Goal: Find contact information: Find contact information

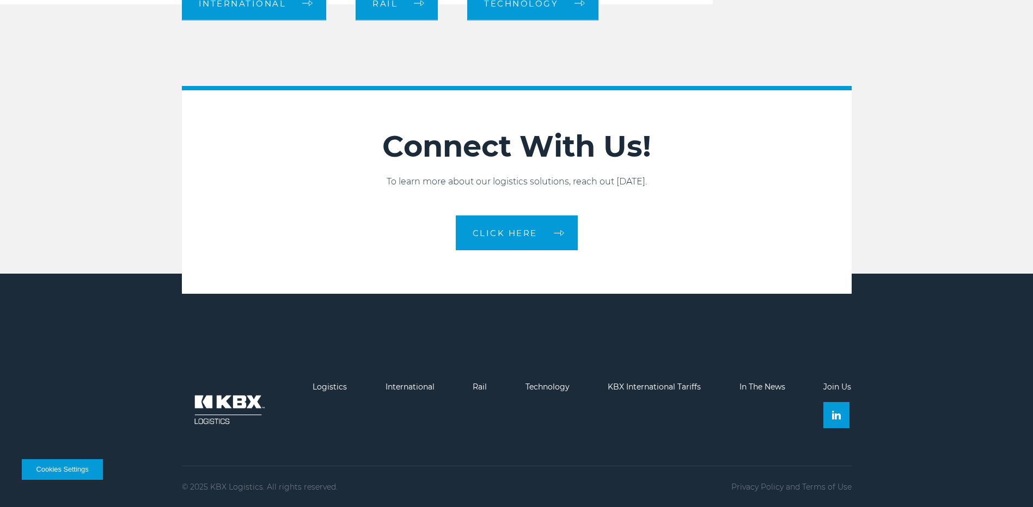
scroll to position [1249, 0]
click at [525, 243] on link "CLICK HERE" at bounding box center [517, 232] width 122 height 35
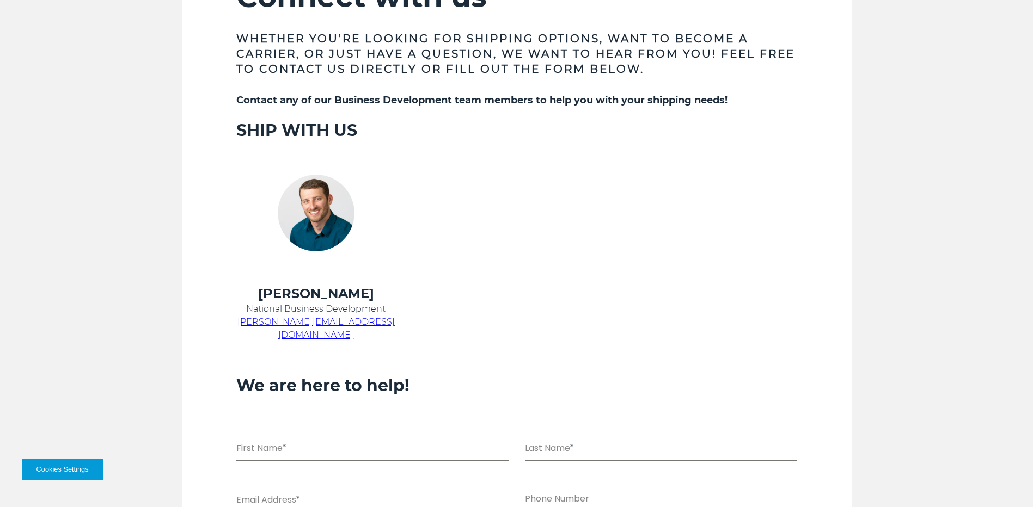
scroll to position [436, 0]
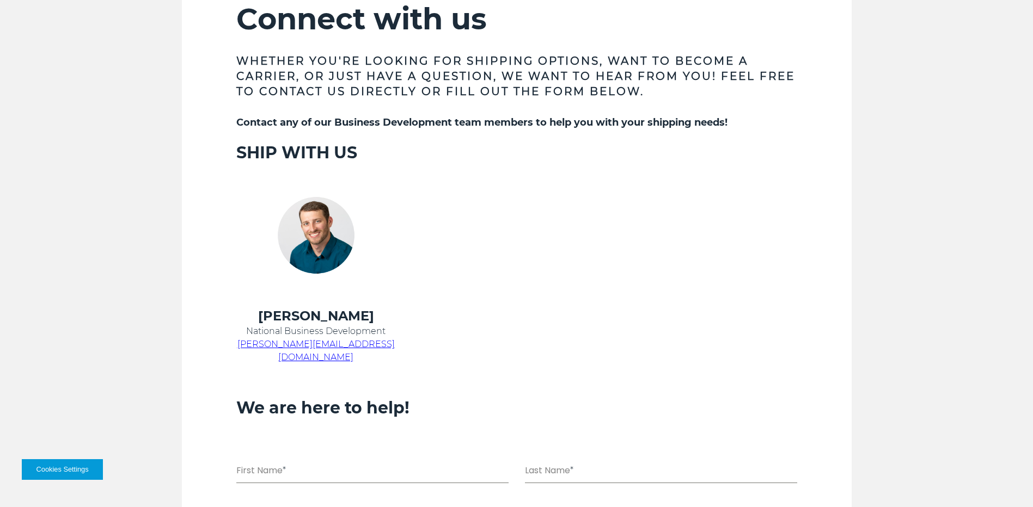
click at [344, 344] on span "chris.kein@kbxlogistics.com" at bounding box center [315, 350] width 157 height 23
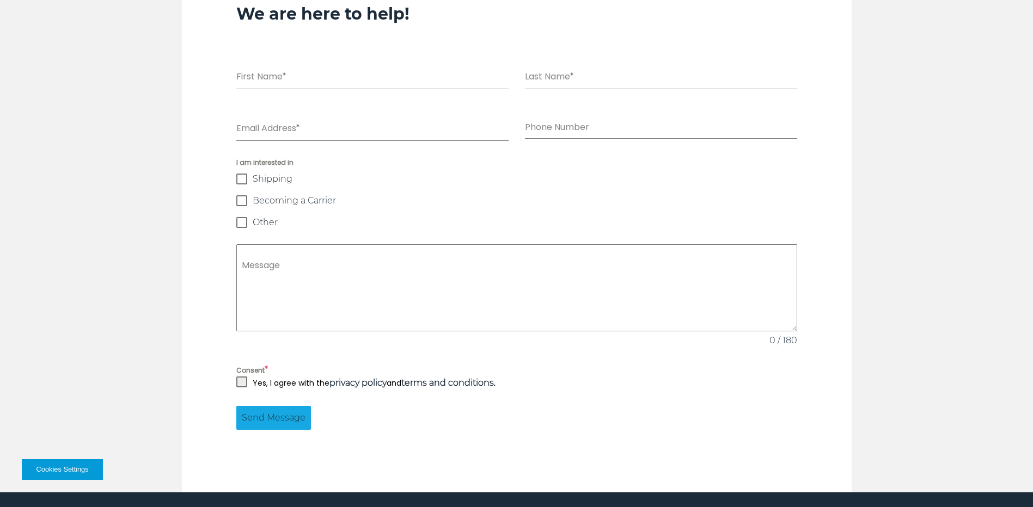
scroll to position [546, 0]
